Goal: Task Accomplishment & Management: Manage account settings

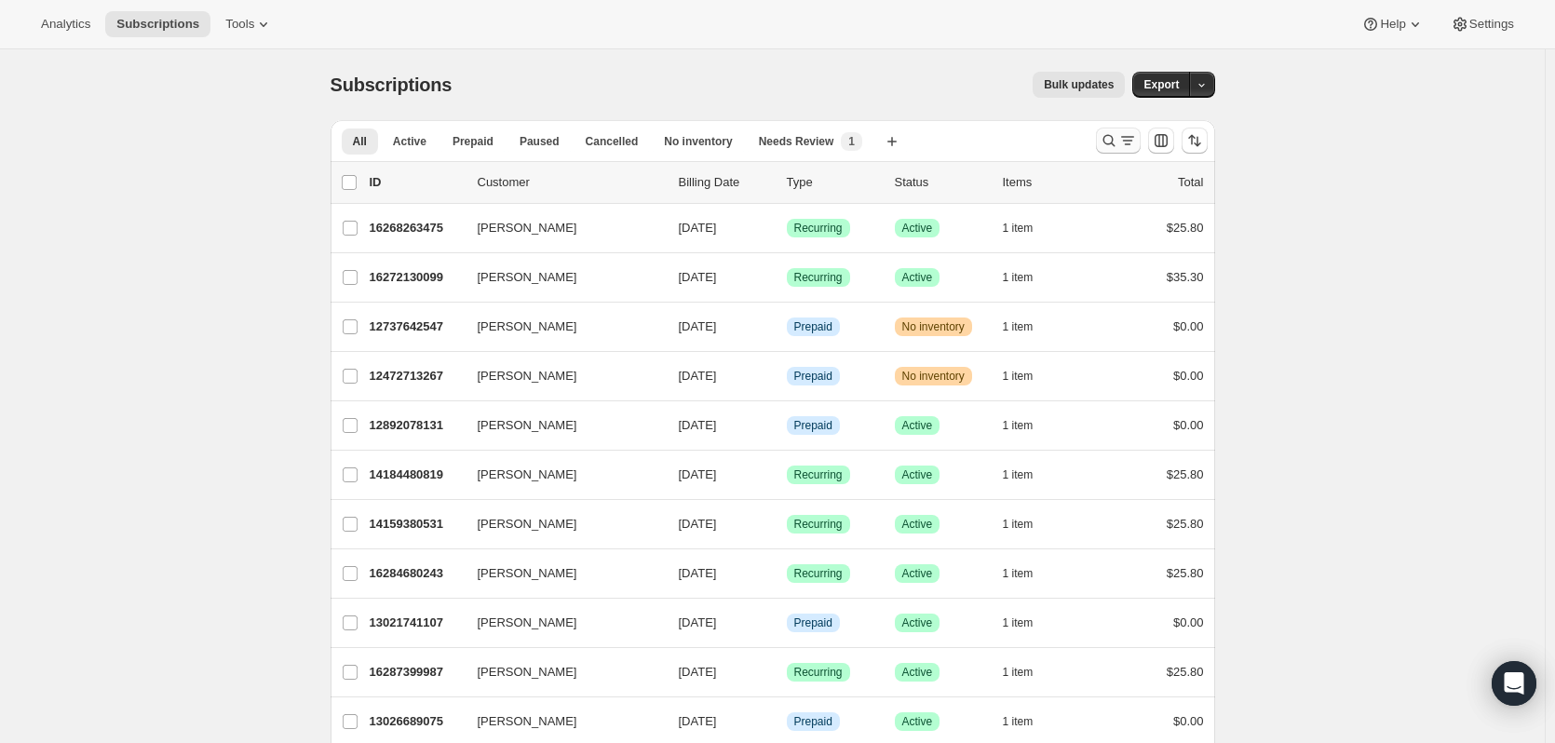
click at [1105, 134] on icon "Search and filter results" at bounding box center [1109, 140] width 19 height 19
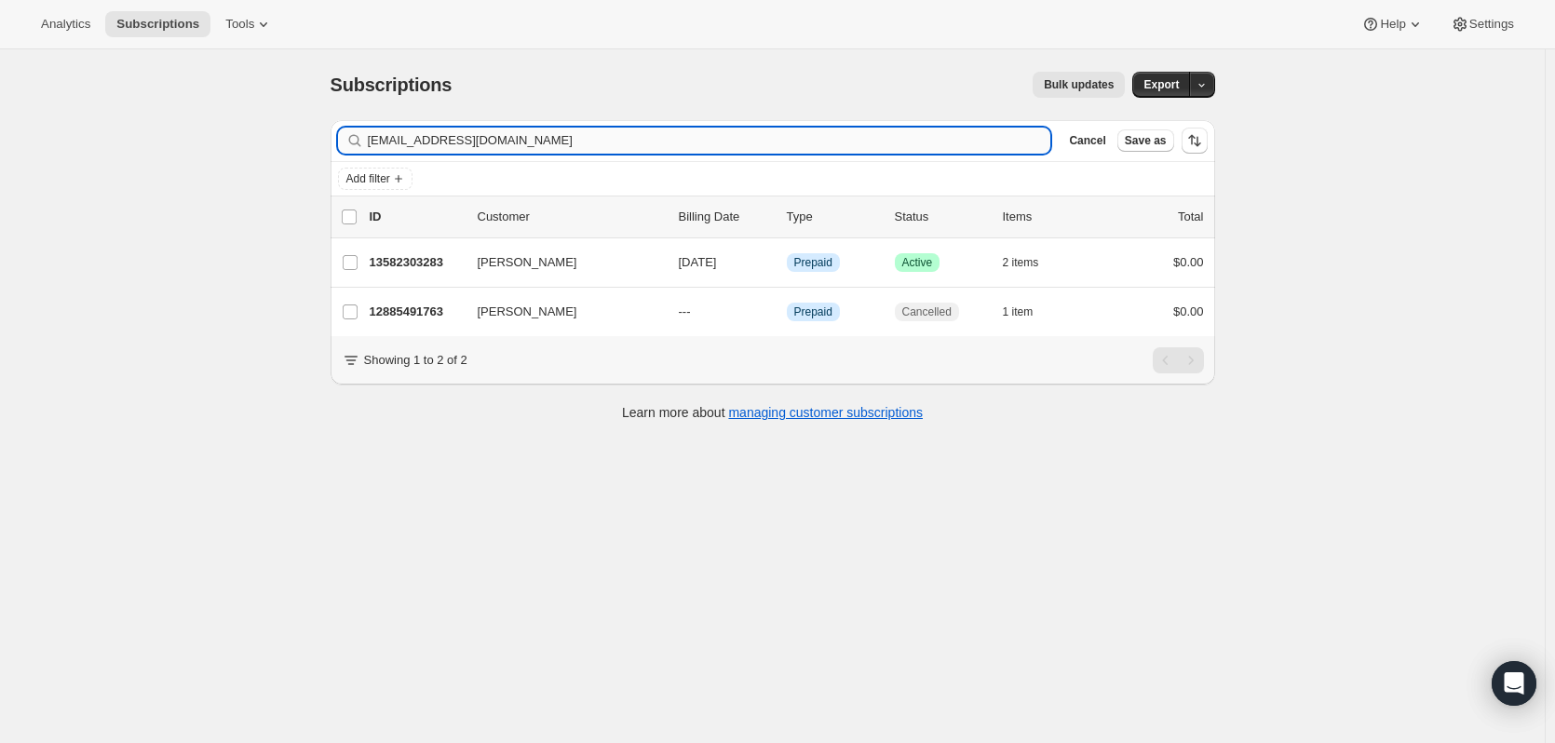
click at [528, 141] on input "[EMAIL_ADDRESS][DOMAIN_NAME]" at bounding box center [710, 141] width 684 height 26
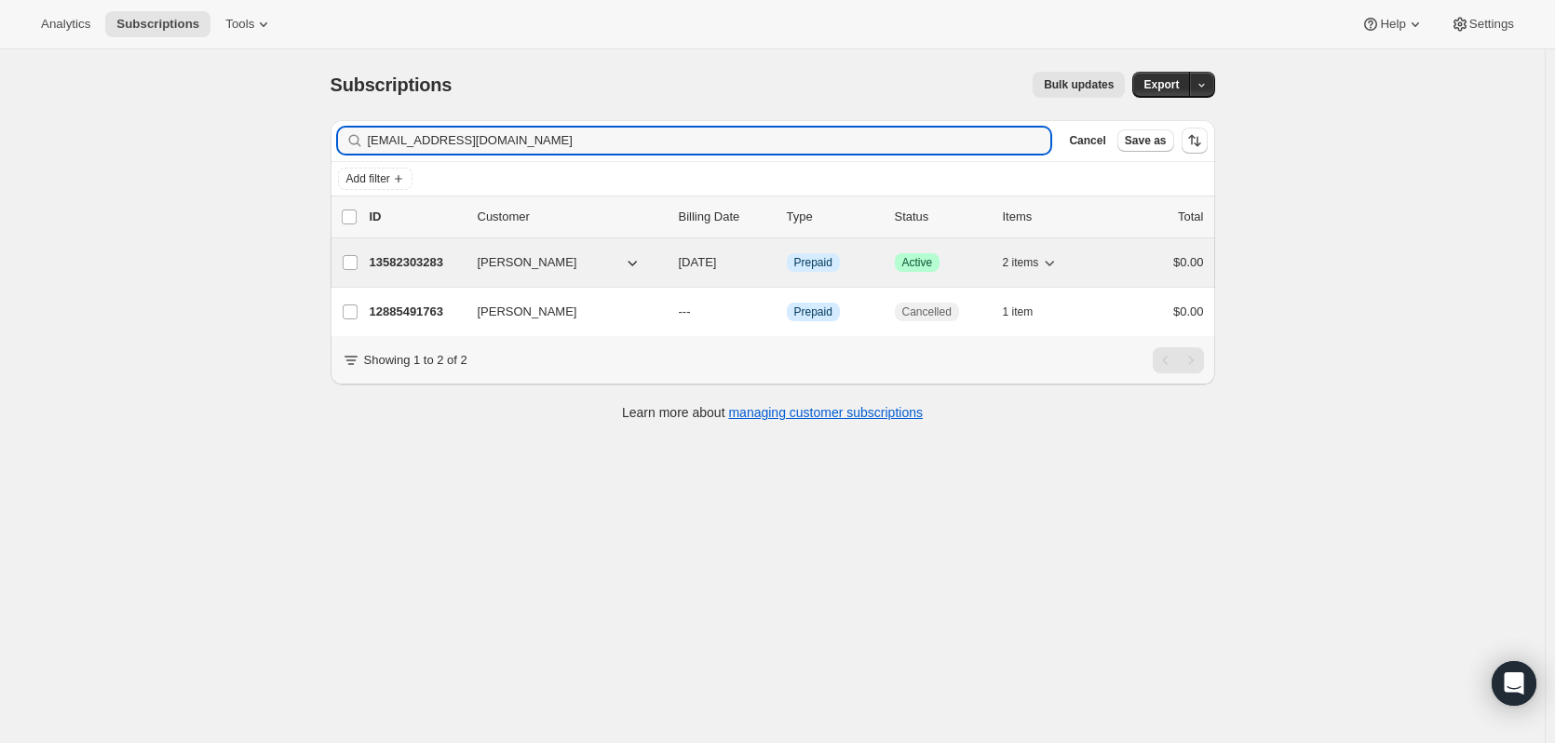
type input "[EMAIL_ADDRESS][DOMAIN_NAME]"
click at [428, 263] on p "13582303283" at bounding box center [416, 262] width 93 height 19
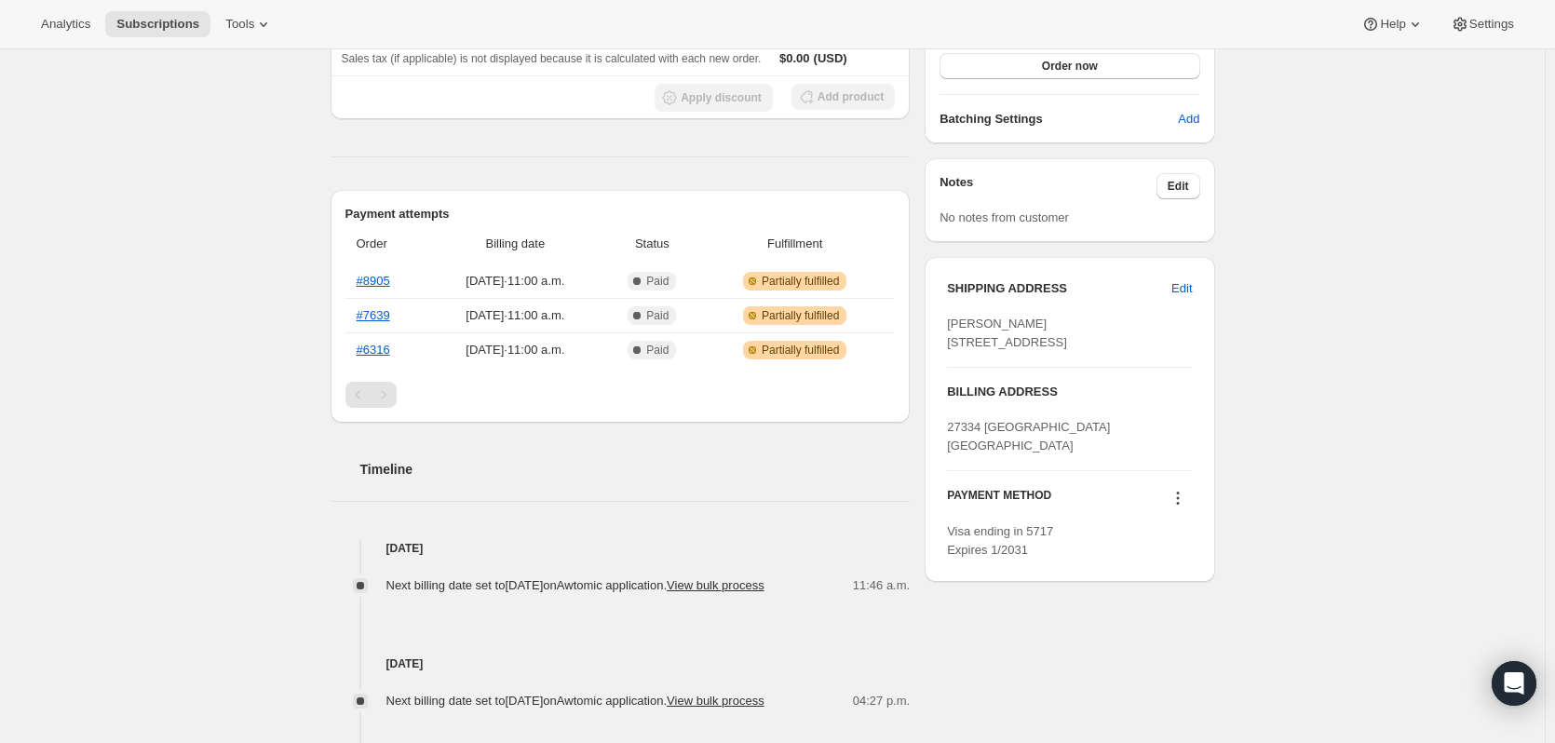
scroll to position [93, 0]
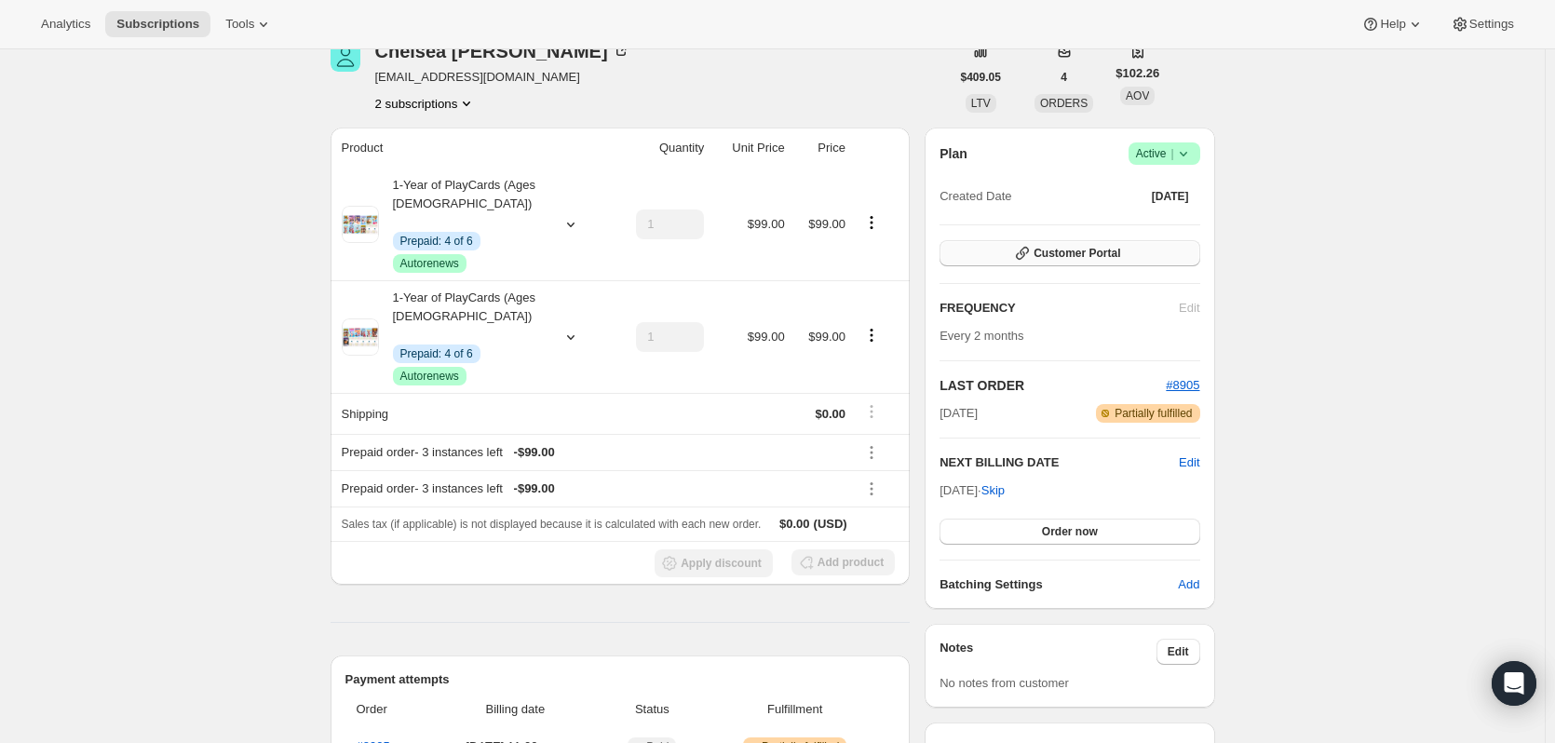
click at [1090, 257] on span "Customer Portal" at bounding box center [1077, 253] width 87 height 15
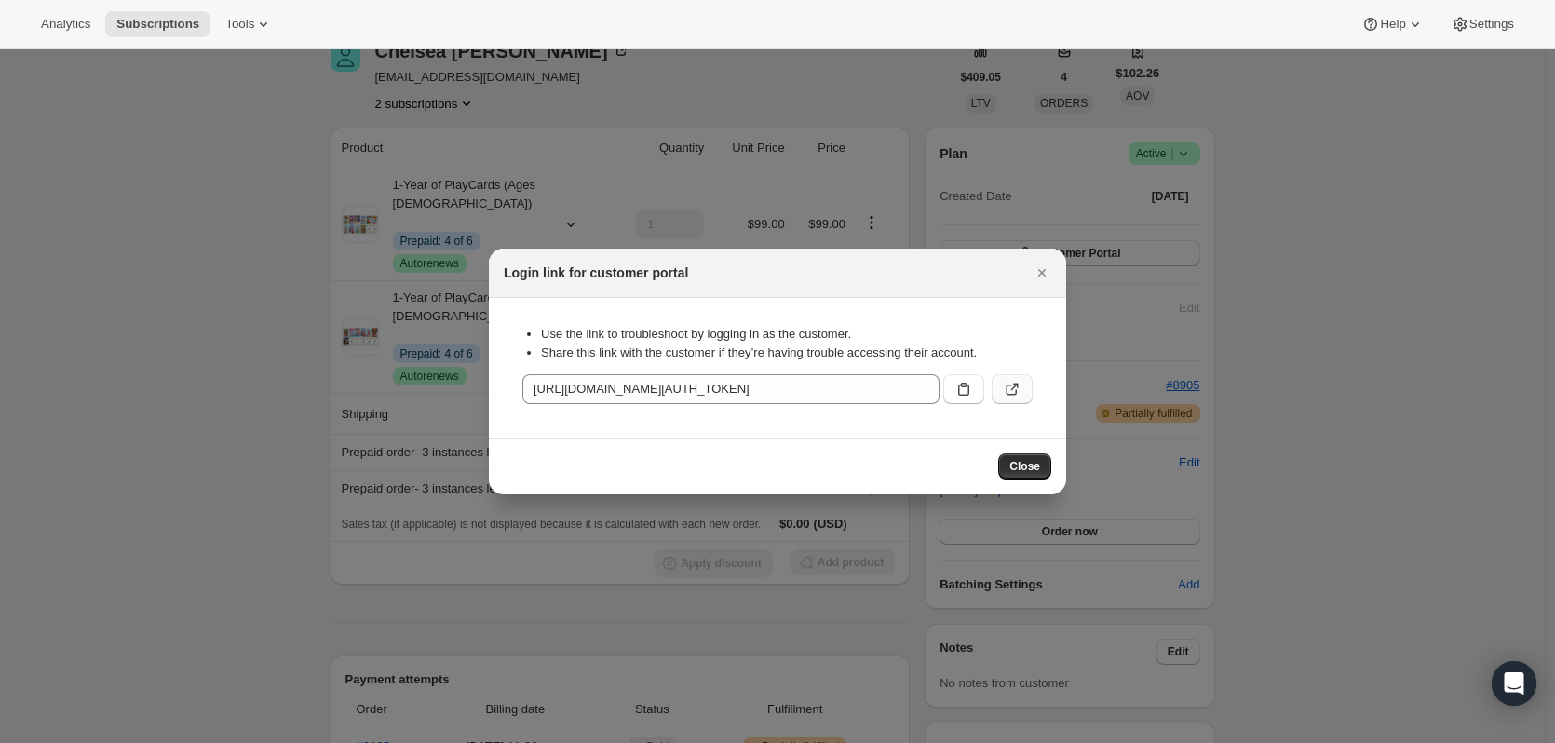
click at [1012, 391] on icon ":rci:" at bounding box center [1012, 389] width 19 height 19
click at [1048, 277] on icon "Close" at bounding box center [1042, 273] width 19 height 19
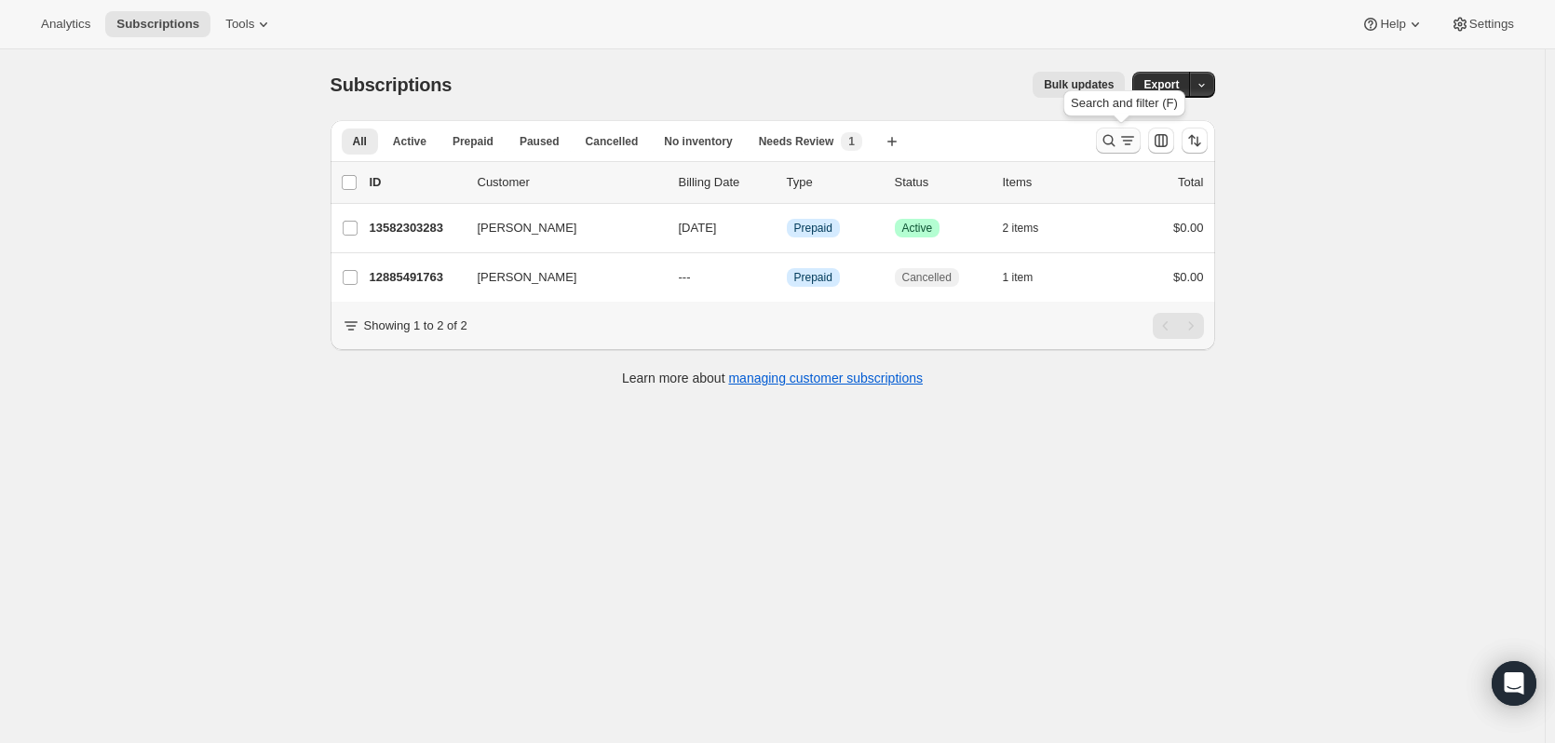
click at [1104, 139] on button "Search and filter results" at bounding box center [1118, 141] width 45 height 26
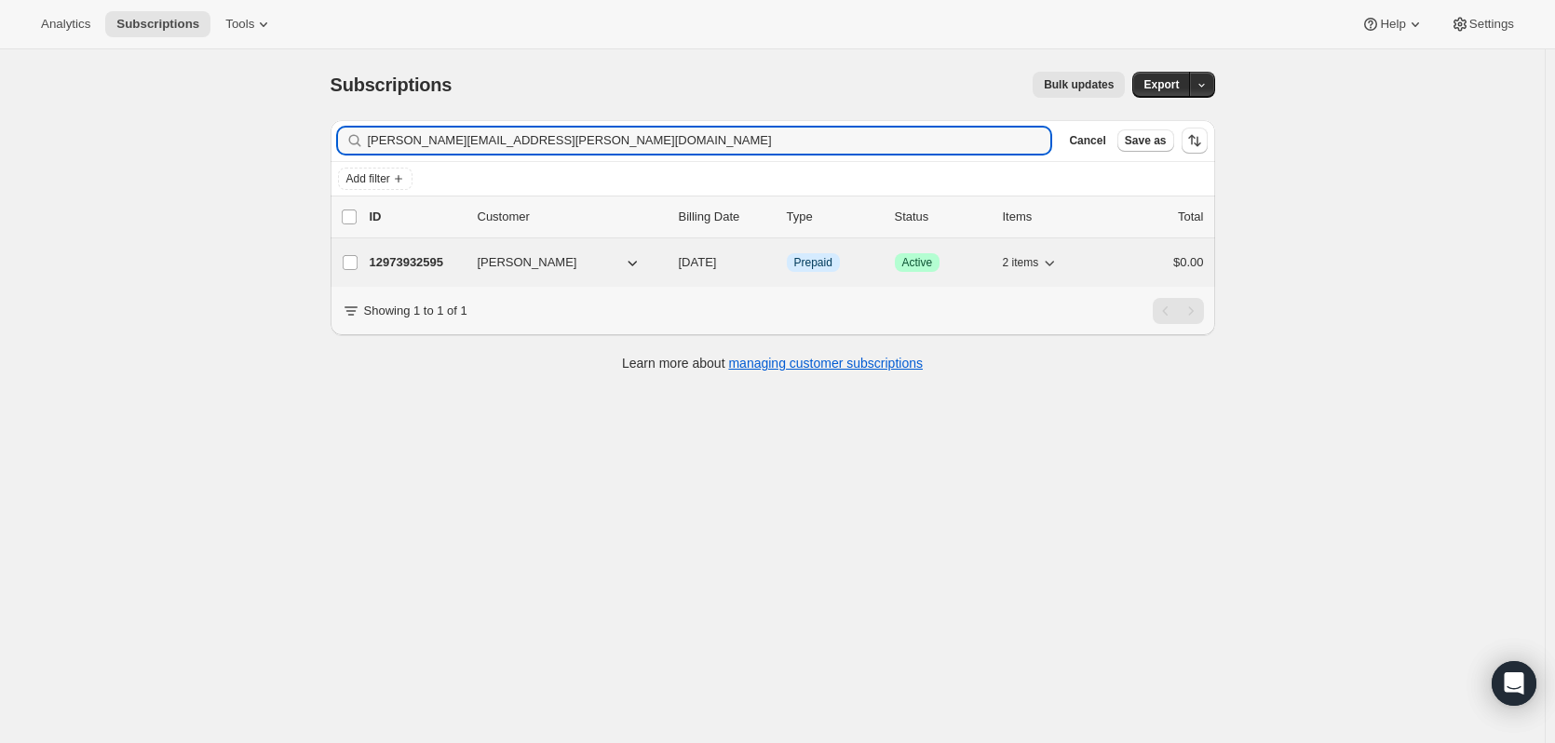
type input "[PERSON_NAME][EMAIL_ADDRESS][PERSON_NAME][DOMAIN_NAME]"
click at [424, 265] on p "12973932595" at bounding box center [416, 262] width 93 height 19
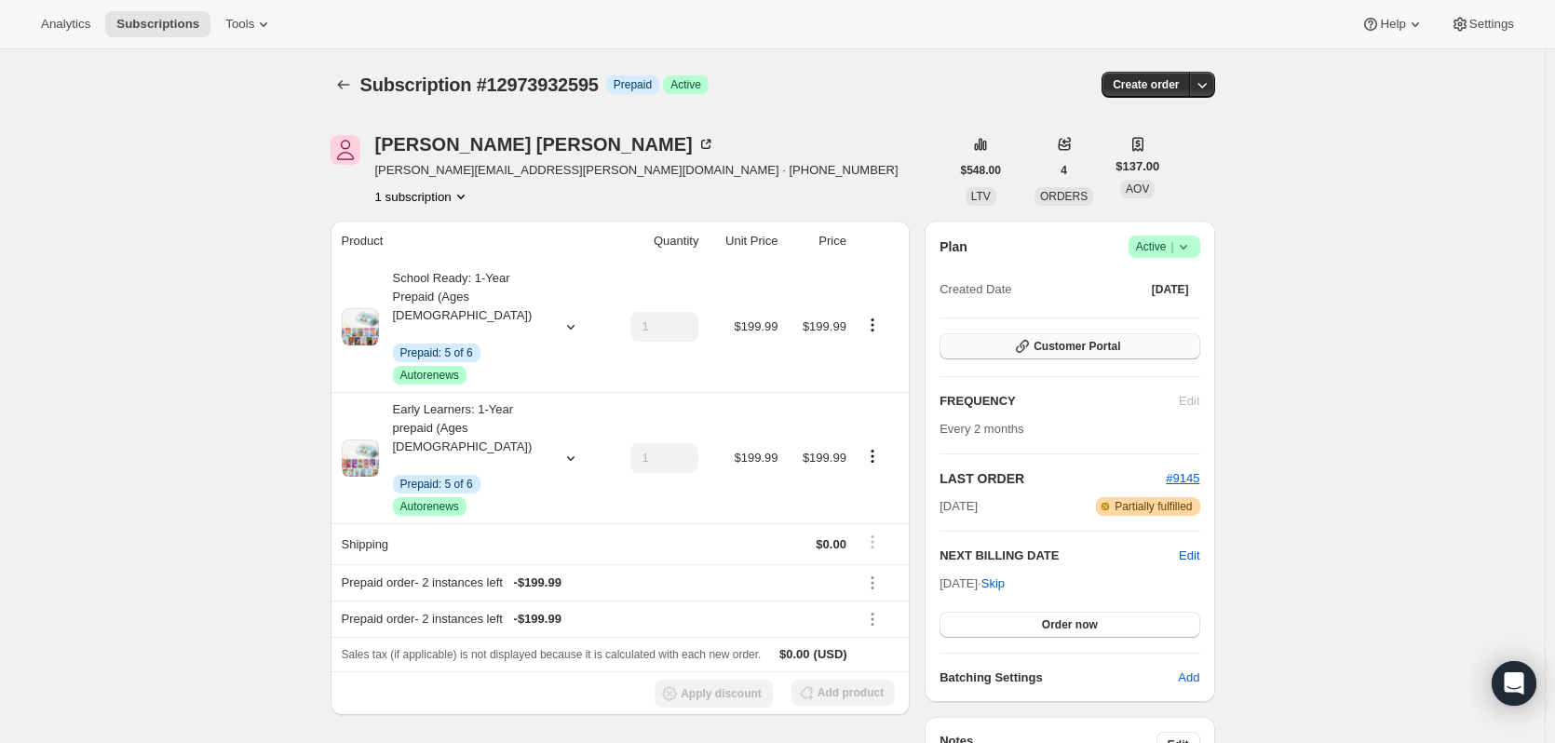
click at [989, 334] on button "Customer Portal" at bounding box center [1070, 346] width 260 height 26
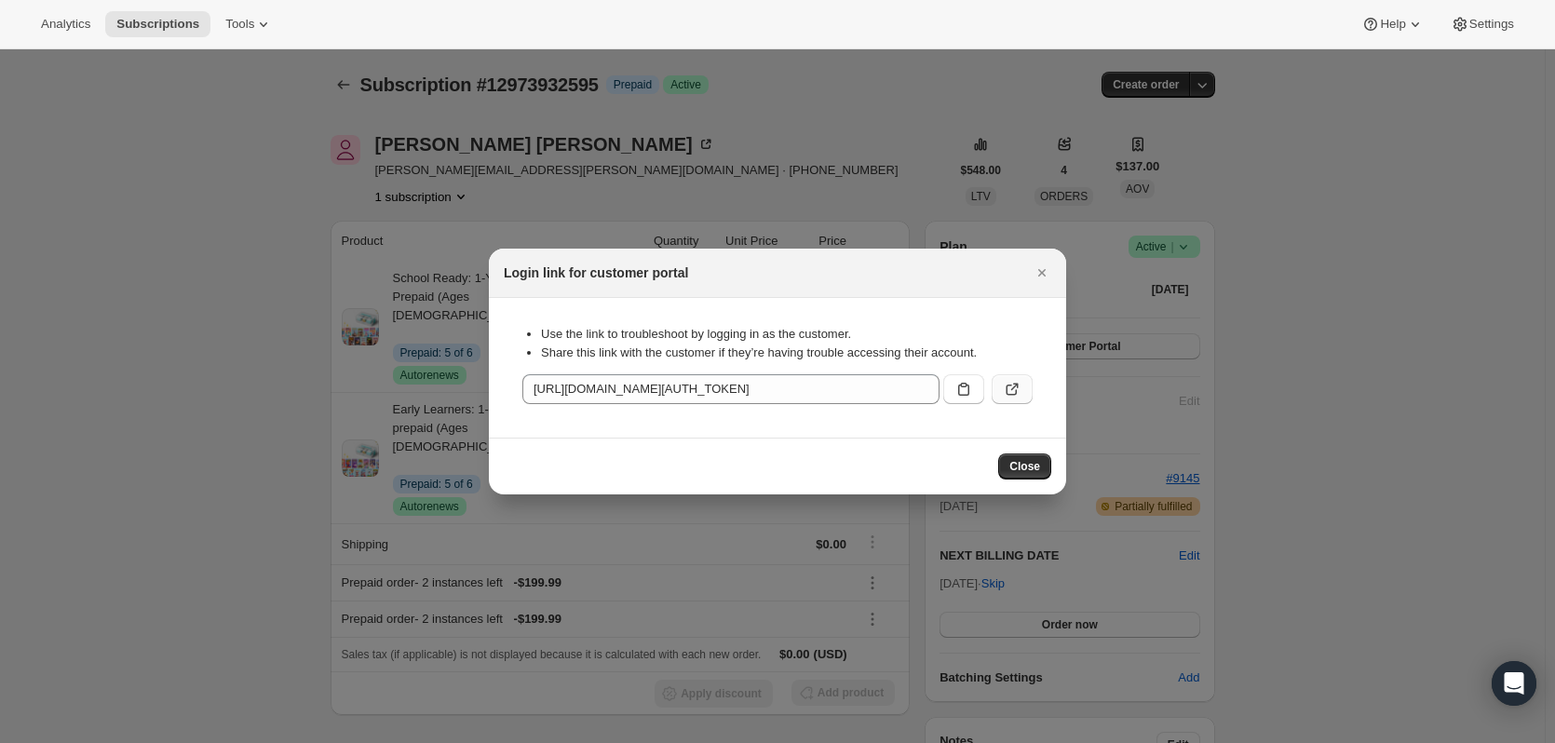
click at [1022, 396] on button ":rhg:" at bounding box center [1012, 389] width 41 height 30
